Goal: Task Accomplishment & Management: Manage account settings

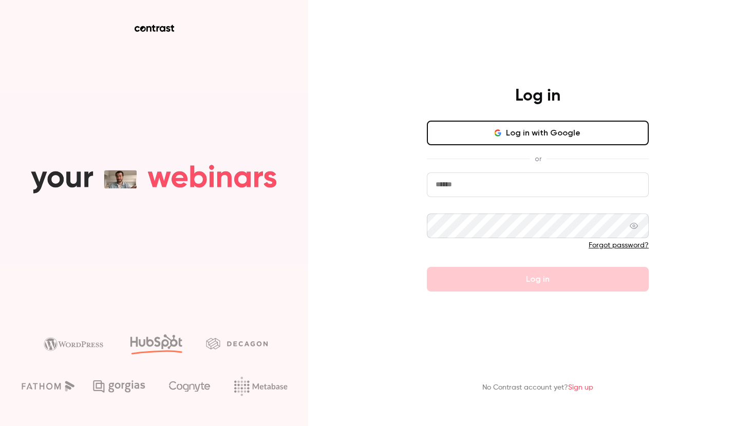
type input "**********"
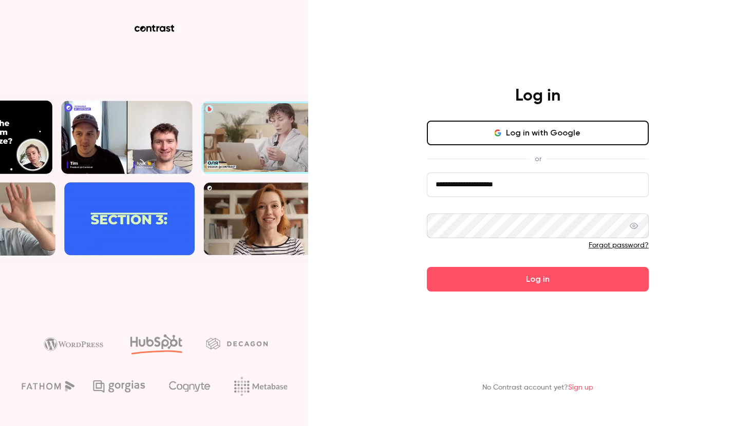
click at [529, 255] on div at bounding box center [538, 248] width 222 height 16
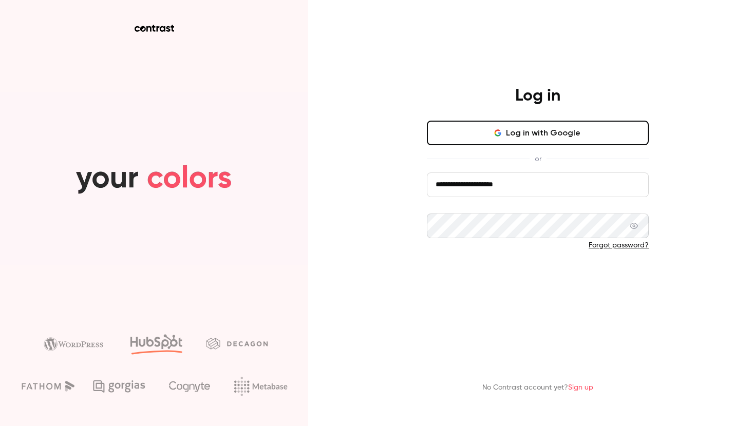
click at [533, 277] on button "Log in" at bounding box center [538, 279] width 222 height 25
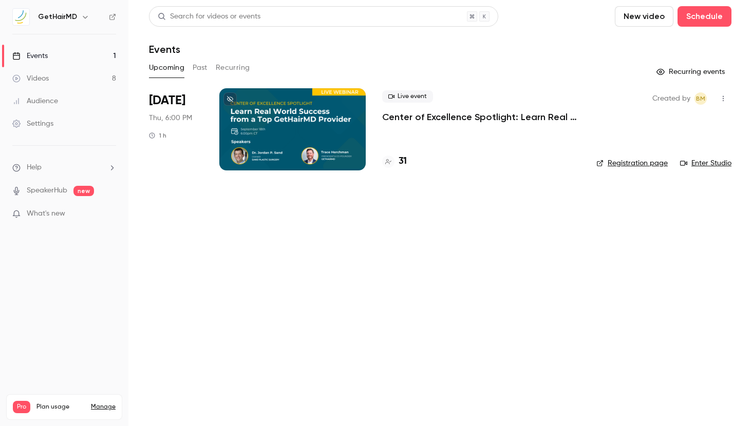
click at [470, 119] on p "Center of Excellence Spotlight: Learn Real World Success from a Top GetHairMD P…" at bounding box center [481, 117] width 198 height 12
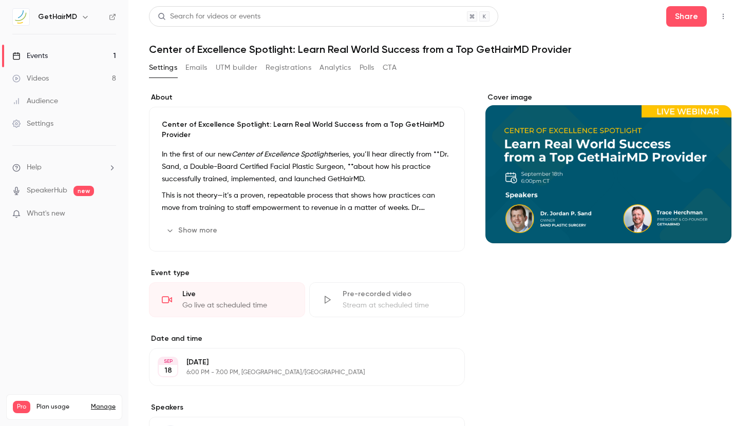
click at [291, 66] on button "Registrations" at bounding box center [288, 68] width 46 height 16
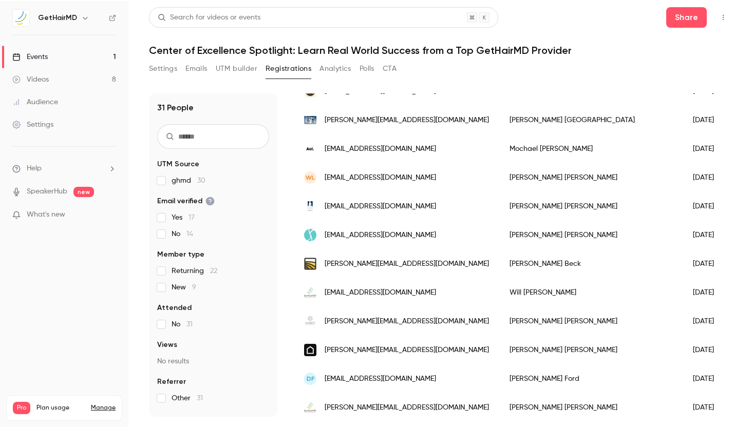
scroll to position [666, 0]
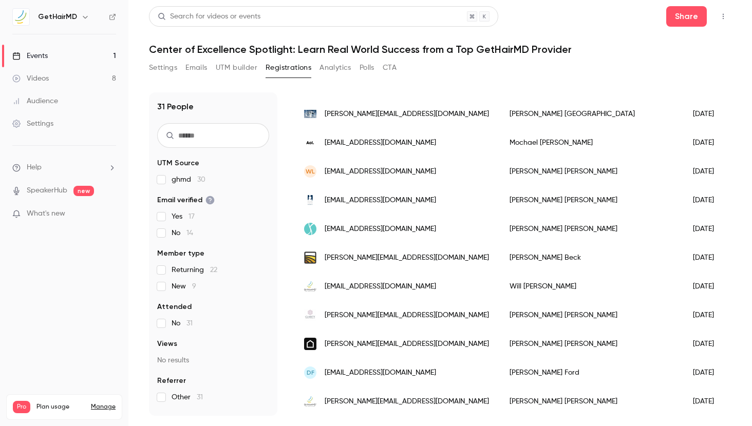
click at [163, 69] on button "Settings" at bounding box center [163, 68] width 28 height 16
